Goal: Book appointment/travel/reservation

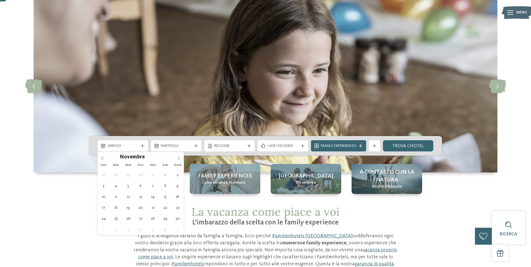
type div "24.11.2025"
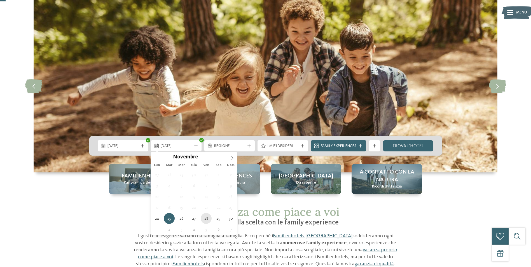
type div "28.11.2025"
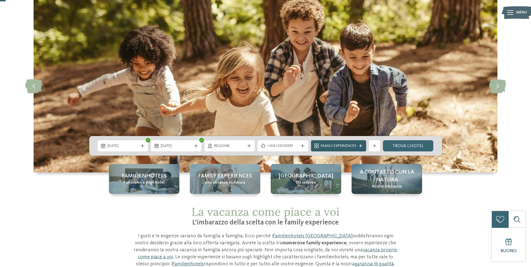
click at [355, 148] on span "Family Experiences" at bounding box center [339, 146] width 36 height 6
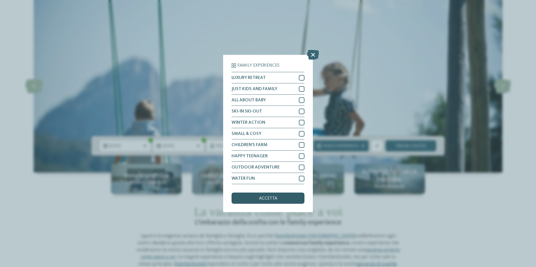
click at [267, 202] on div "accetta" at bounding box center [267, 198] width 73 height 11
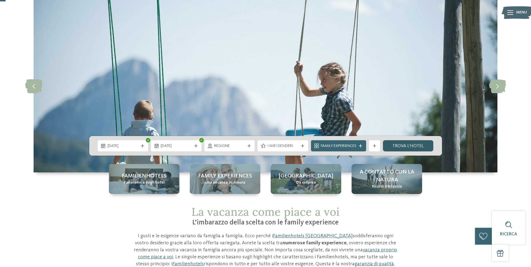
click at [388, 147] on link "trova l’hotel" at bounding box center [408, 145] width 51 height 11
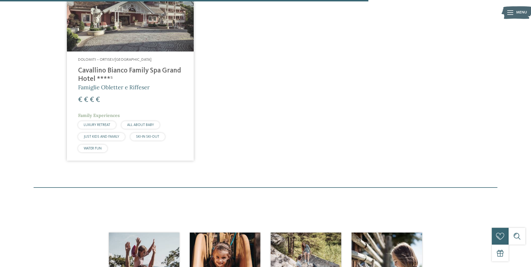
scroll to position [408, 0]
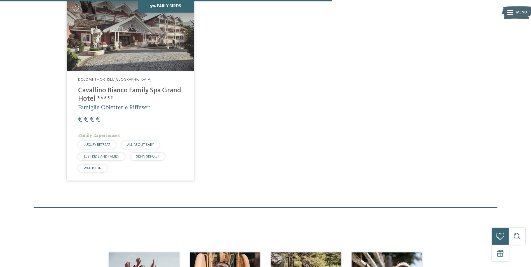
click at [115, 48] on img at bounding box center [130, 35] width 127 height 71
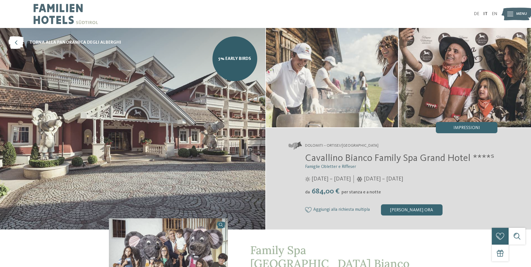
drag, startPoint x: 315, startPoint y: 193, endPoint x: 381, endPoint y: 192, distance: 65.8
click at [381, 192] on div "da 684,00 € per stanza e a notte" at bounding box center [401, 191] width 193 height 9
click at [283, 185] on div "Dolomiti – Ortisei/[GEOGRAPHIC_DATA] Cavallino Bianco Family Spa [GEOGRAPHIC_DA…" at bounding box center [399, 179] width 266 height 102
